Goal: Book appointment/travel/reservation

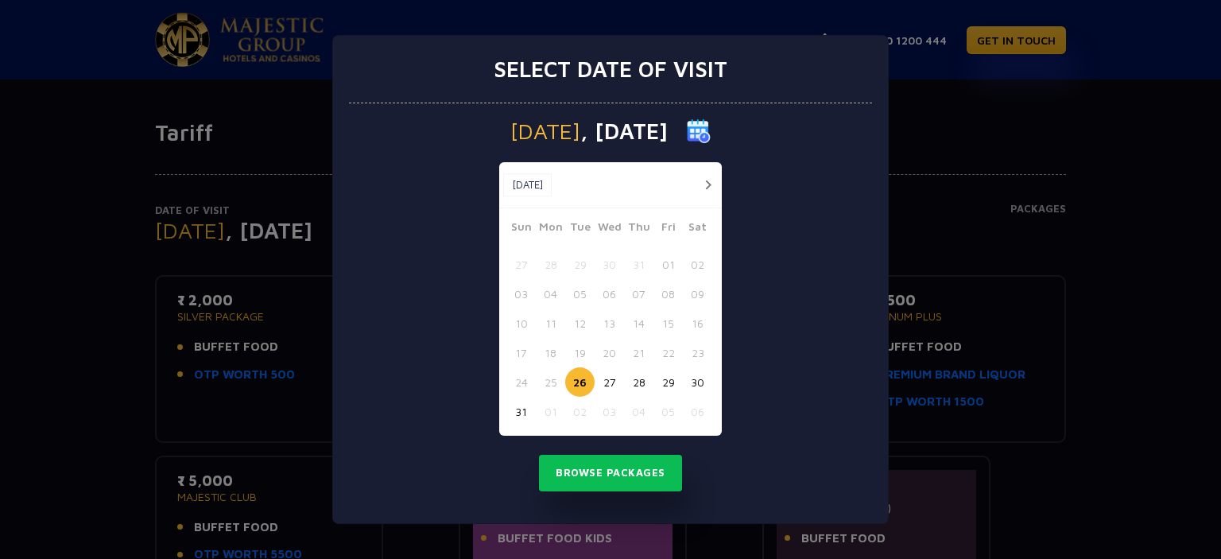
click at [708, 183] on button "button" at bounding box center [708, 185] width 20 height 20
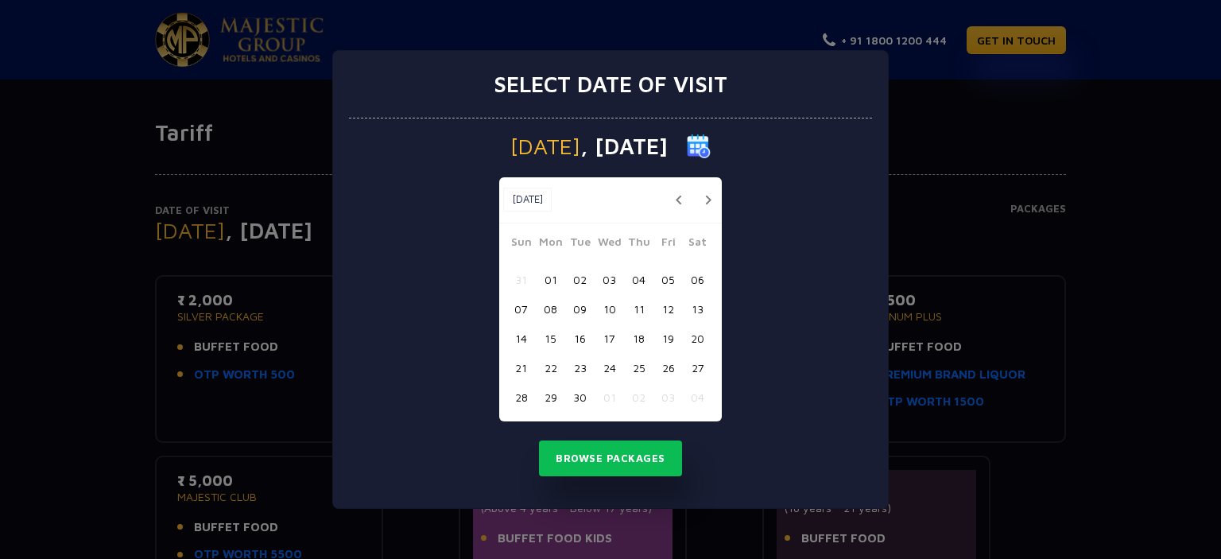
click at [547, 340] on button "15" at bounding box center [550, 338] width 29 height 29
click at [600, 458] on button "Browse Packages" at bounding box center [610, 458] width 143 height 37
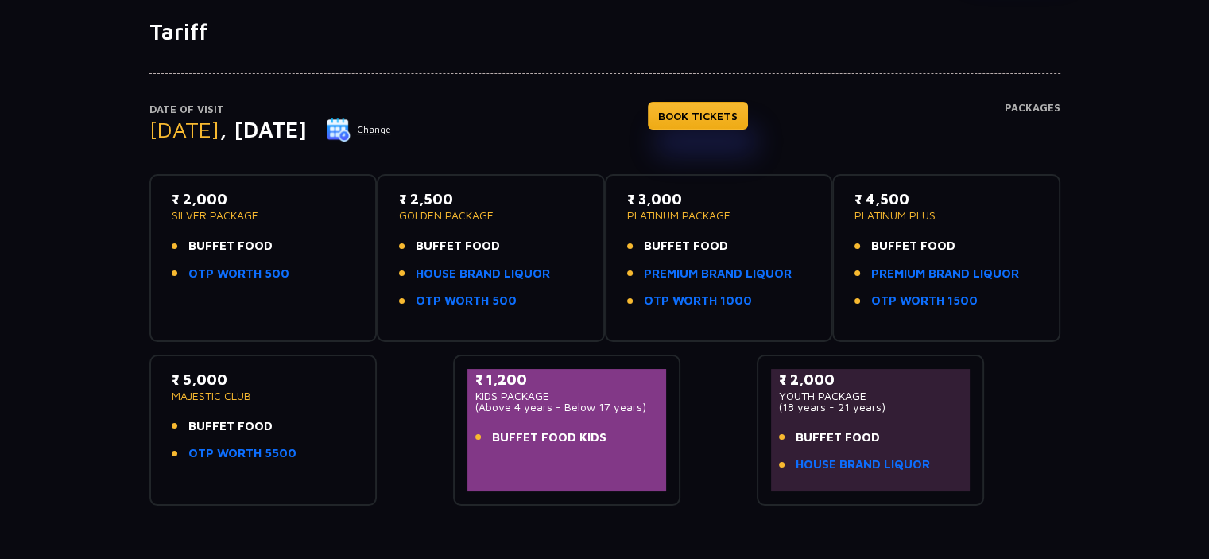
scroll to position [78, 0]
